Goal: Information Seeking & Learning: Learn about a topic

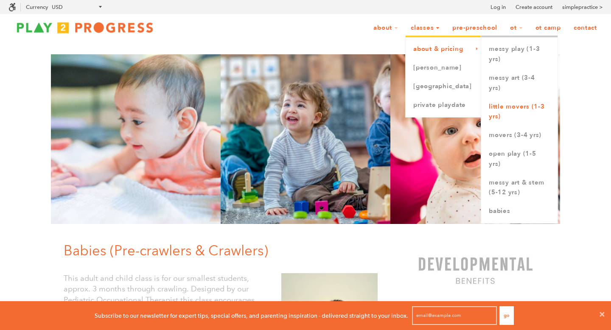
click at [501, 109] on link "Little Movers (1-3 yrs)" at bounding box center [519, 112] width 76 height 29
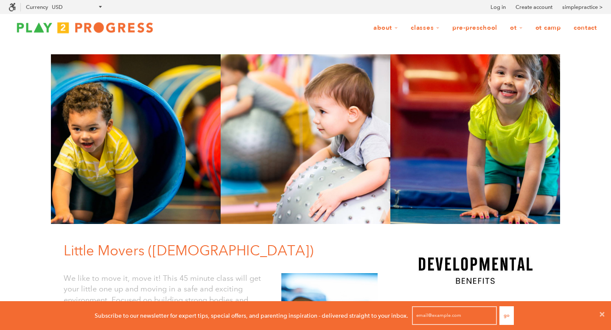
click at [465, 25] on link "Pre-Preschool" at bounding box center [475, 28] width 56 height 16
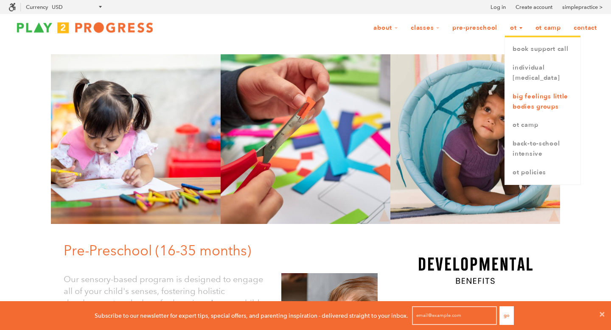
click at [542, 116] on link "Big Feelings Little Bodies Groups" at bounding box center [543, 101] width 76 height 29
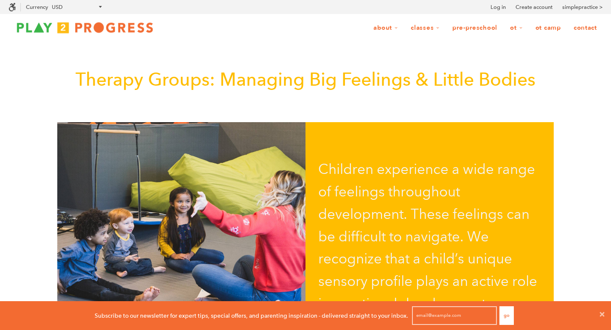
click at [98, 24] on img at bounding box center [84, 27] width 153 height 17
